Goal: Check status: Check status

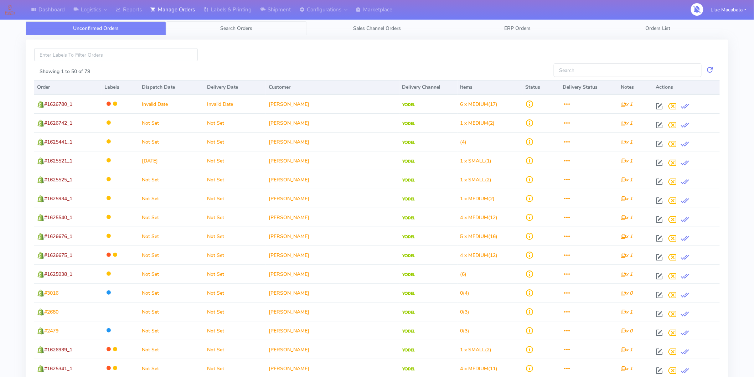
click at [254, 27] on link "Search Orders" at bounding box center [236, 28] width 140 height 14
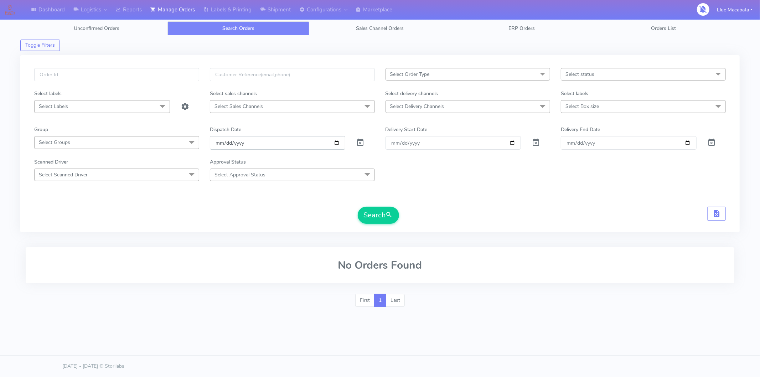
click at [218, 143] on input "date" at bounding box center [278, 142] width 136 height 13
click at [233, 143] on input "date" at bounding box center [278, 142] width 136 height 13
click at [226, 144] on input "date" at bounding box center [278, 142] width 136 height 13
click at [90, 77] on input "text" at bounding box center [116, 74] width 165 height 13
paste input "1629530"
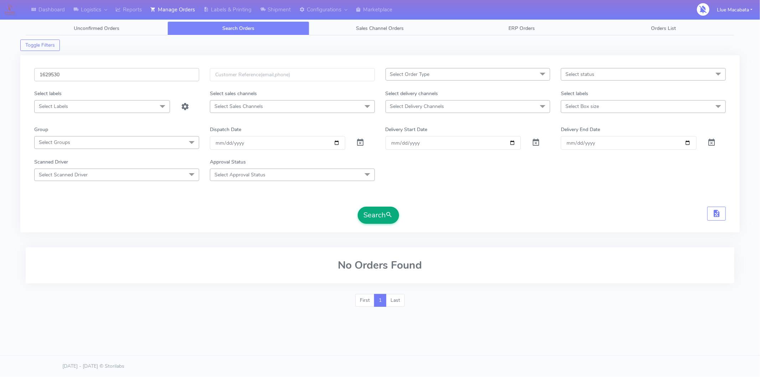
type input "1629530"
click at [371, 217] on button "Search" at bounding box center [378, 215] width 41 height 17
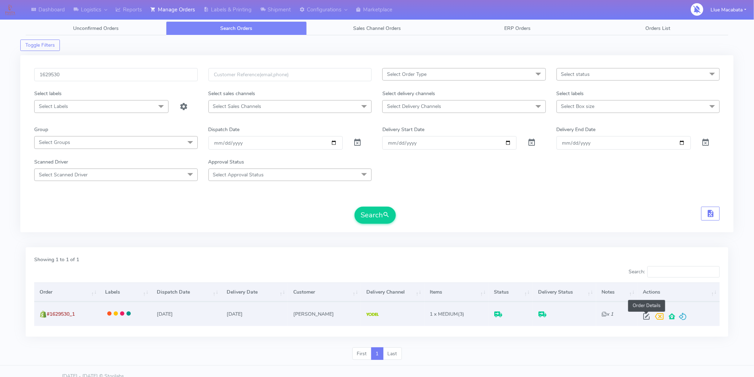
click at [641, 318] on span at bounding box center [646, 318] width 13 height 7
select select "5"
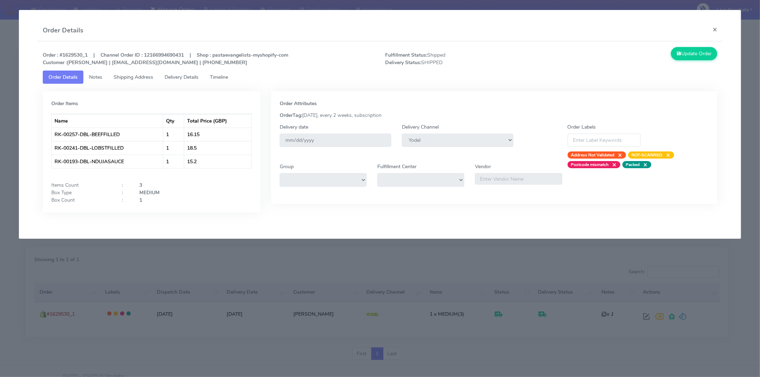
click at [209, 77] on link "Timeline" at bounding box center [219, 77] width 30 height 13
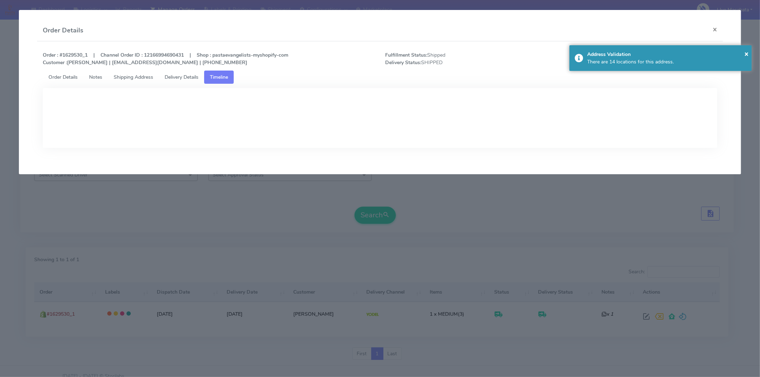
click at [184, 77] on span "Delivery Details" at bounding box center [182, 77] width 34 height 7
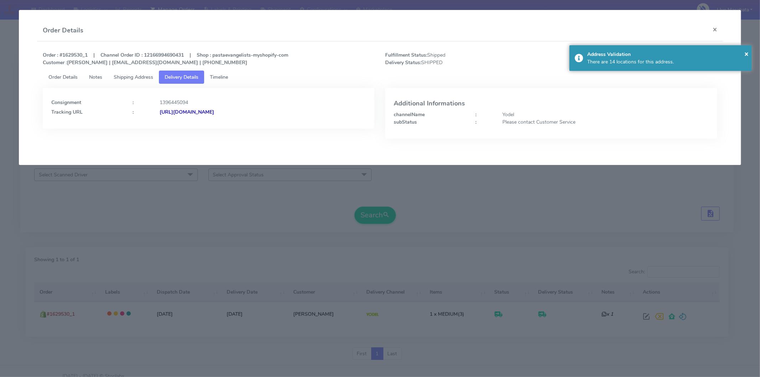
click at [214, 109] on strong "[URL][DOMAIN_NAME]" at bounding box center [187, 112] width 55 height 7
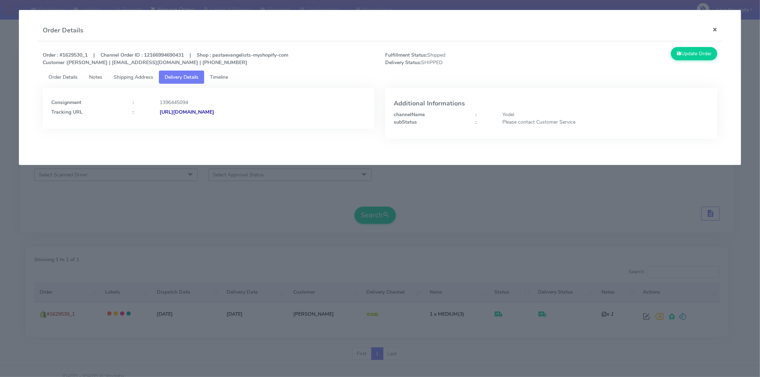
click at [715, 26] on button "×" at bounding box center [715, 29] width 16 height 19
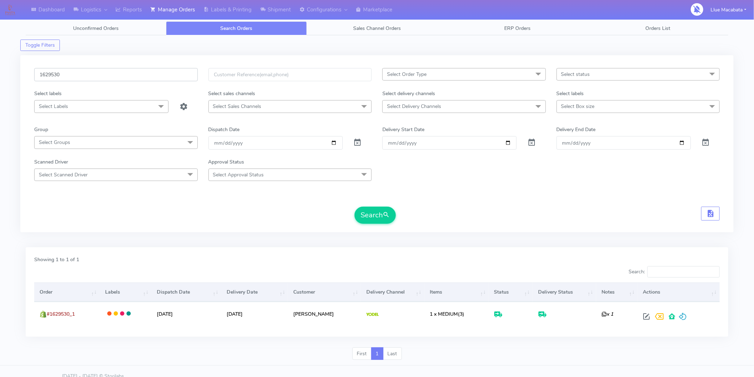
click at [63, 77] on input "1629530" at bounding box center [116, 74] width 164 height 13
paste input "1628510"
click at [83, 75] on input "16295301628510" at bounding box center [116, 74] width 164 height 13
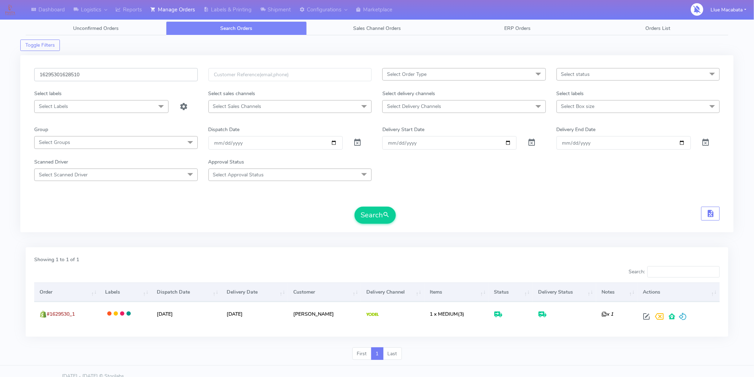
paste input "text"
type input "1628510"
drag, startPoint x: 374, startPoint y: 218, endPoint x: 355, endPoint y: 214, distance: 19.5
click at [371, 216] on button "Search" at bounding box center [374, 215] width 41 height 17
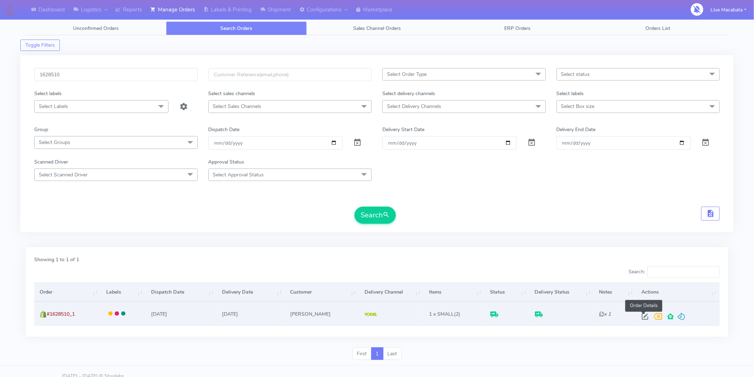
click at [641, 318] on span at bounding box center [645, 318] width 13 height 7
select select "5"
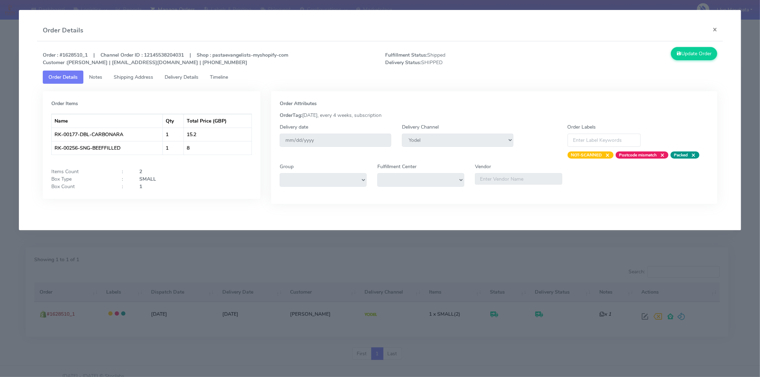
click at [221, 76] on span "Timeline" at bounding box center [219, 77] width 18 height 7
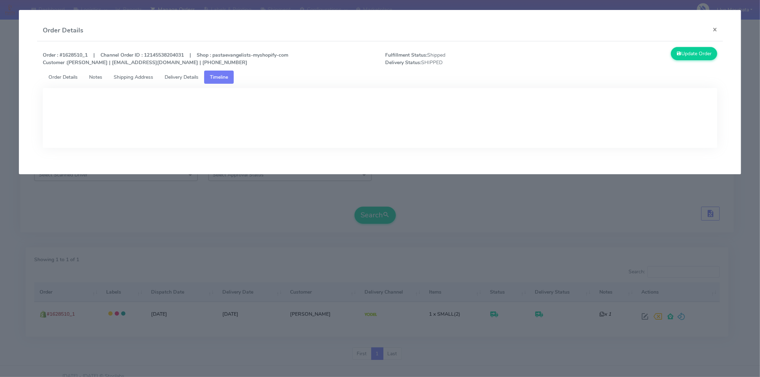
click at [196, 76] on span "Delivery Details" at bounding box center [182, 77] width 34 height 7
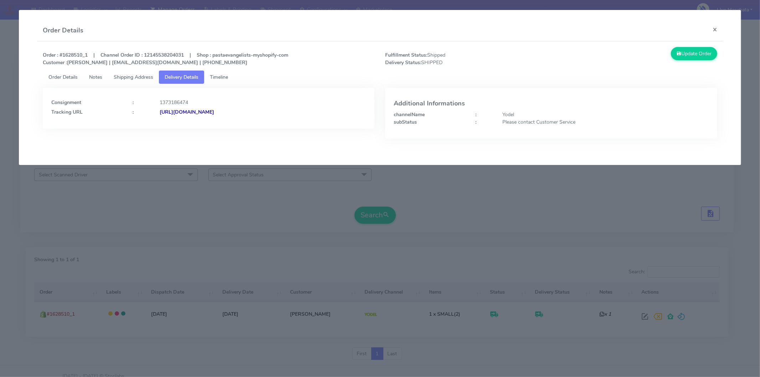
click at [214, 110] on strong "[URL][DOMAIN_NAME]" at bounding box center [187, 112] width 55 height 7
click at [715, 30] on button "×" at bounding box center [715, 29] width 16 height 19
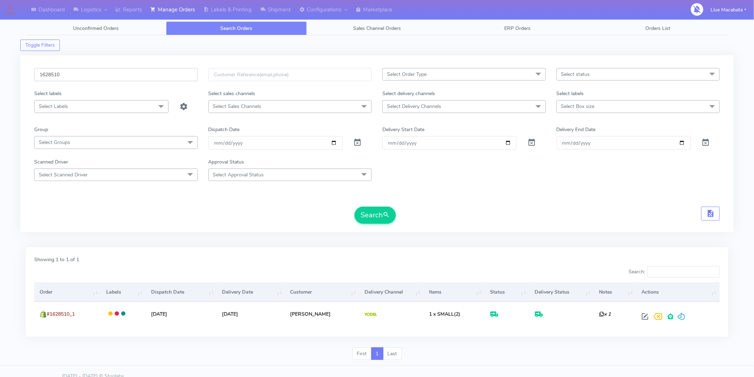
click at [80, 77] on input "1628510" at bounding box center [116, 74] width 164 height 13
paste input "9826"
type input "1629826"
drag, startPoint x: 372, startPoint y: 219, endPoint x: 364, endPoint y: 218, distance: 7.9
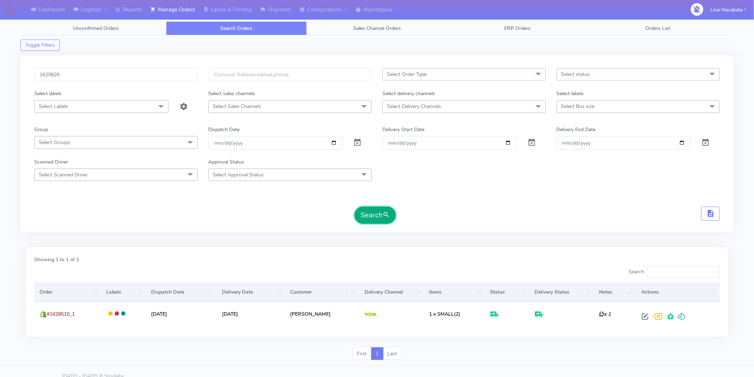
click at [372, 219] on button "Search" at bounding box center [374, 215] width 41 height 17
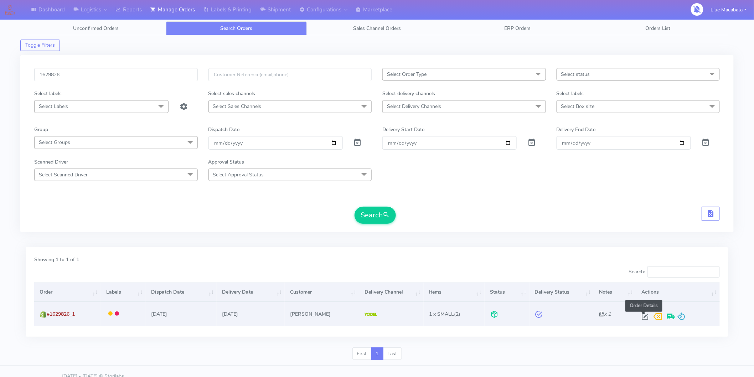
click at [642, 318] on span at bounding box center [645, 318] width 13 height 7
select select "5"
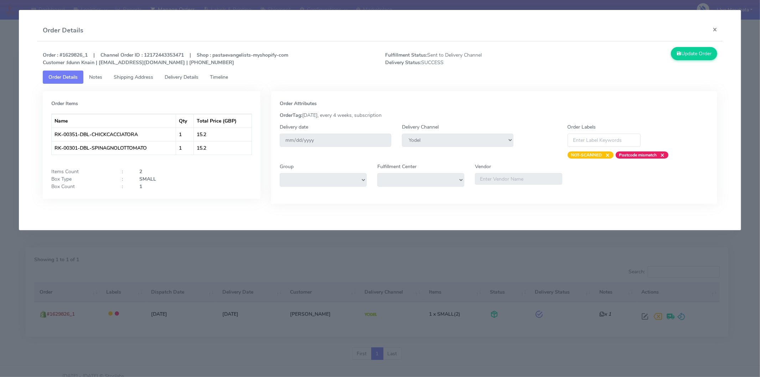
click at [228, 79] on span "Timeline" at bounding box center [219, 77] width 18 height 7
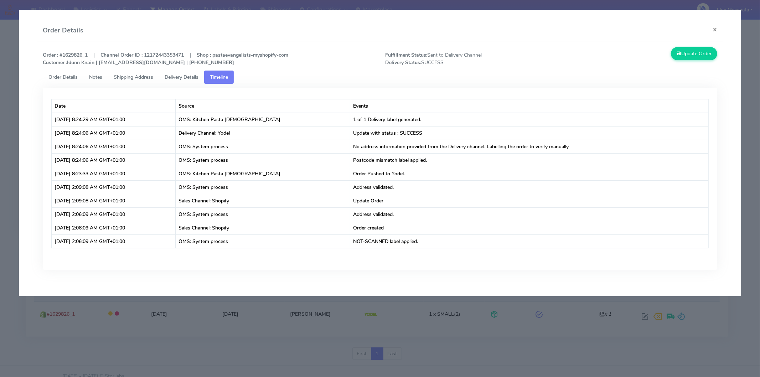
click at [191, 77] on span "Delivery Details" at bounding box center [182, 77] width 34 height 7
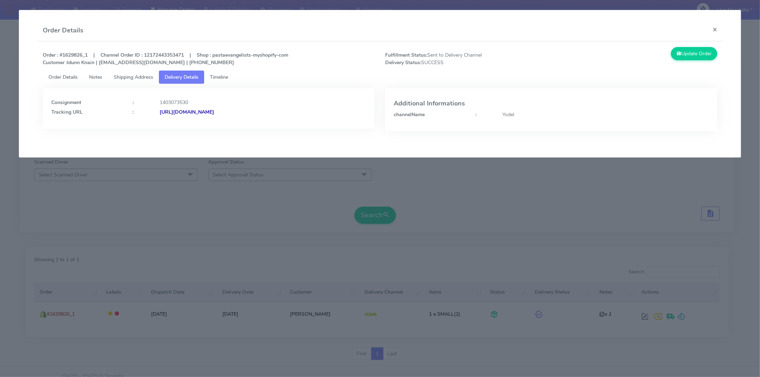
click at [214, 114] on strong "[URL][DOMAIN_NAME]" at bounding box center [187, 112] width 55 height 7
